Goal: Navigation & Orientation: Find specific page/section

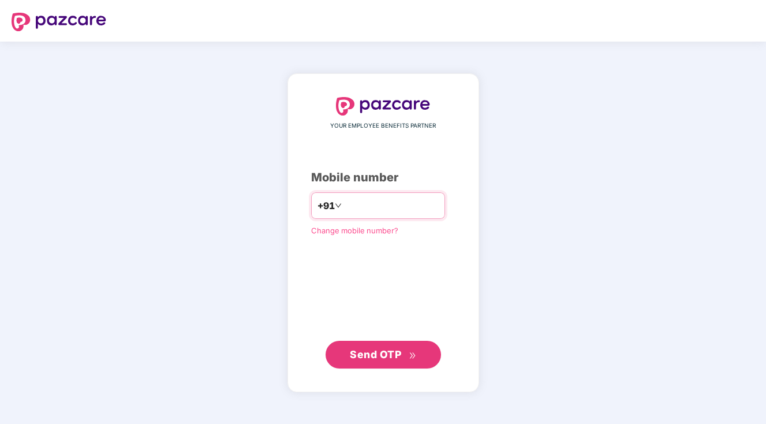
click at [379, 203] on input "number" at bounding box center [391, 205] width 95 height 18
type input "**********"
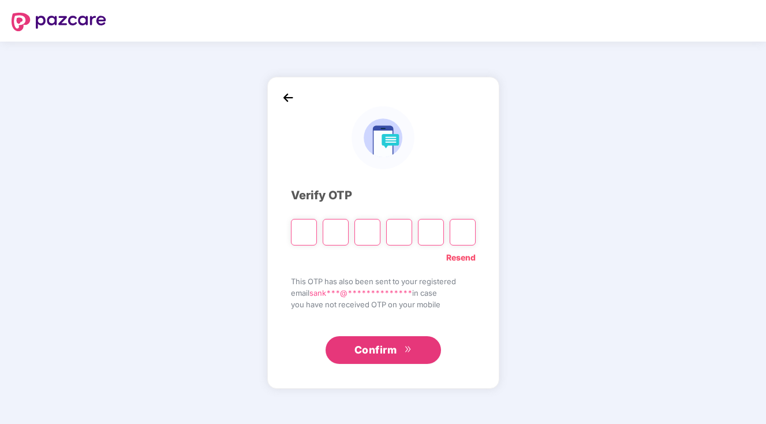
type input "*"
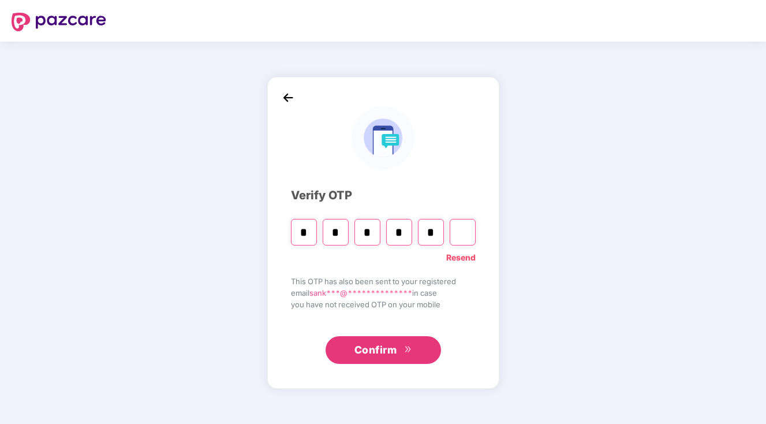
type input "*"
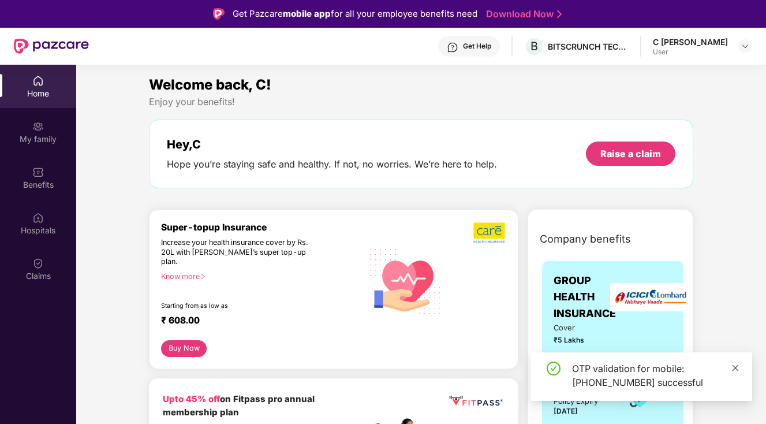
click at [735, 366] on icon "close" at bounding box center [735, 367] width 6 height 6
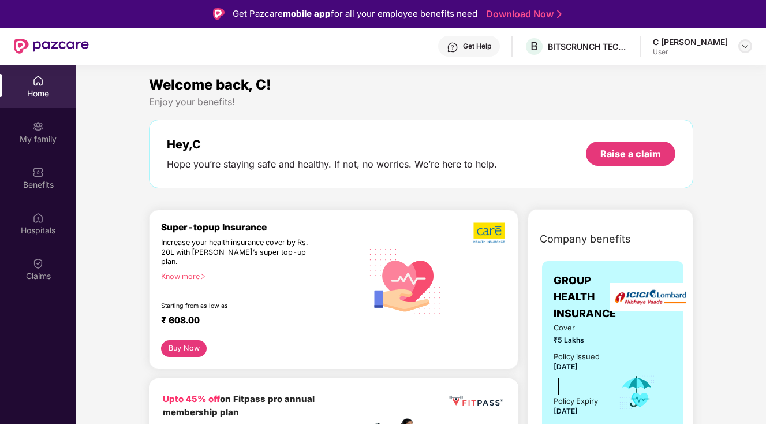
click at [742, 46] on img at bounding box center [744, 46] width 9 height 9
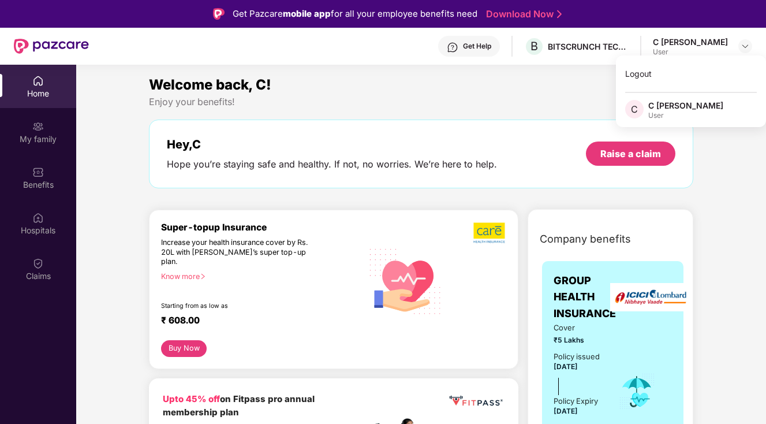
click at [36, 96] on div "Home" at bounding box center [38, 94] width 76 height 12
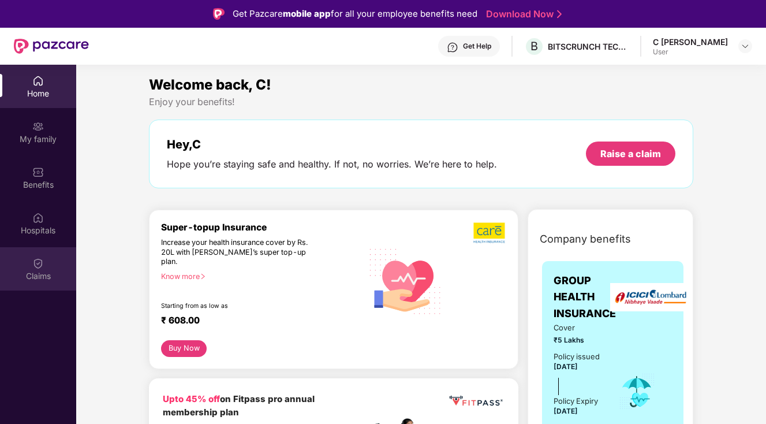
click at [42, 274] on div "Claims" at bounding box center [38, 276] width 76 height 12
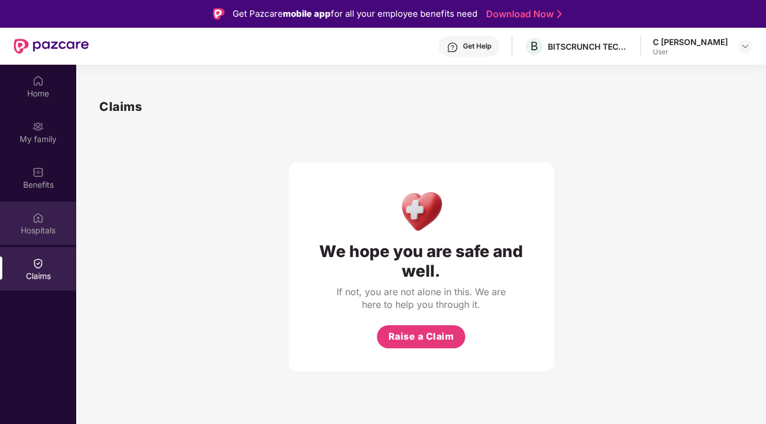
click at [42, 241] on div "Hospitals" at bounding box center [38, 222] width 76 height 43
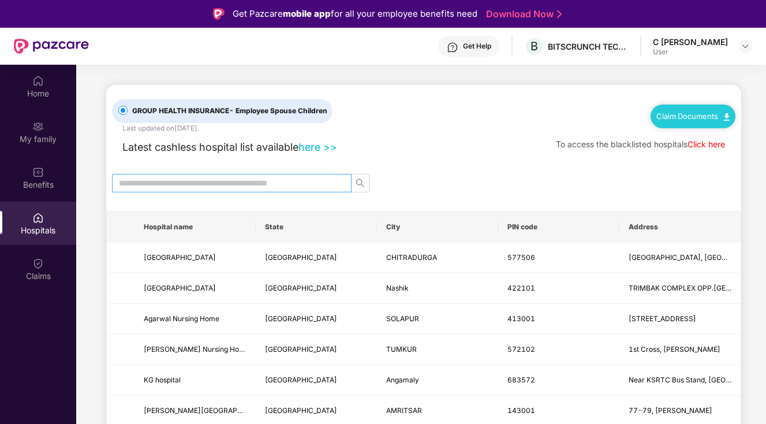
click at [190, 185] on input "text" at bounding box center [227, 183] width 216 height 13
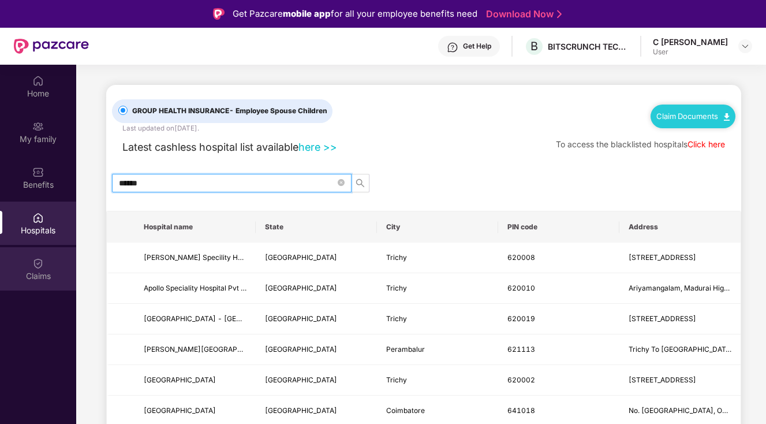
type input "******"
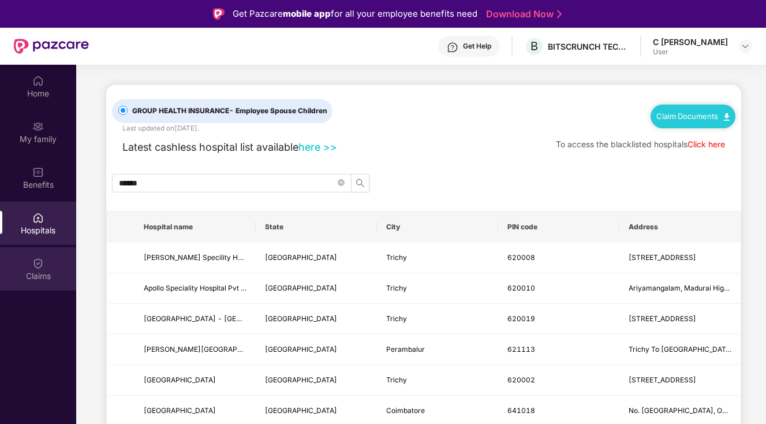
click at [58, 263] on div "Claims" at bounding box center [38, 268] width 76 height 43
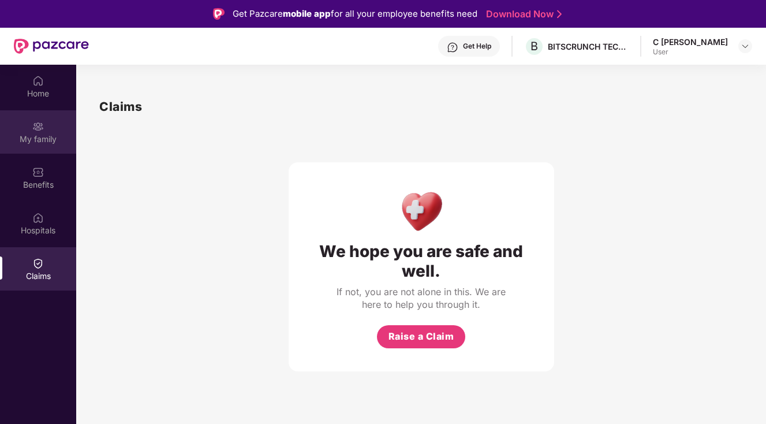
click at [42, 143] on div "My family" at bounding box center [38, 139] width 76 height 12
